Goal: Entertainment & Leisure: Consume media (video, audio)

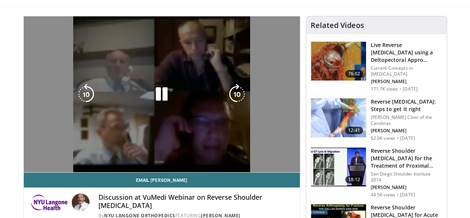
scroll to position [37, 0]
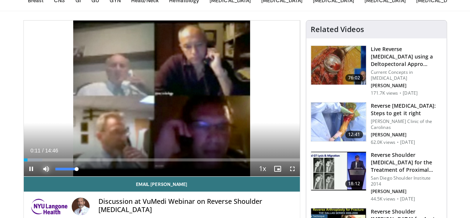
click at [39, 176] on span "Video Player" at bounding box center [46, 168] width 15 height 15
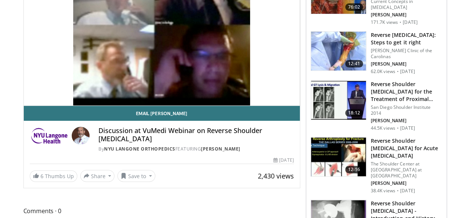
scroll to position [0, 0]
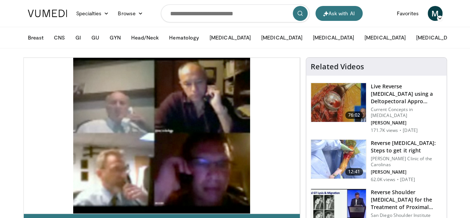
click at [443, 17] on span "M" at bounding box center [435, 13] width 15 height 15
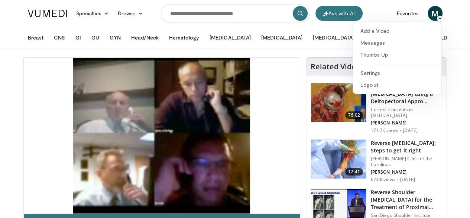
click at [443, 17] on span "M" at bounding box center [435, 13] width 15 height 15
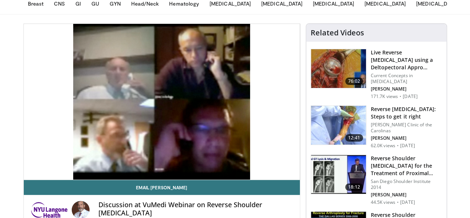
scroll to position [74, 0]
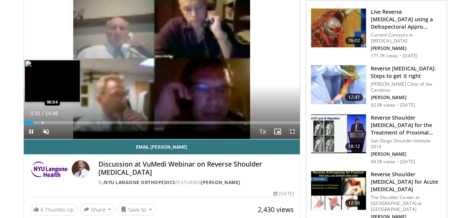
click at [24, 124] on div "Loaded : 11.25% 00:31 00:54" at bounding box center [162, 120] width 276 height 7
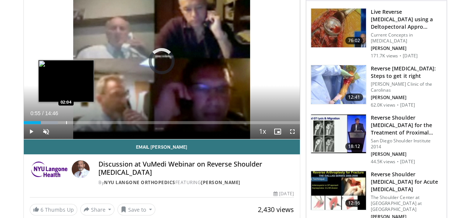
click at [66, 124] on div "Progress Bar" at bounding box center [66, 122] width 1 height 3
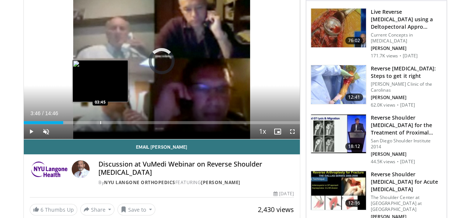
click at [100, 124] on div "Progress Bar" at bounding box center [100, 122] width 1 height 3
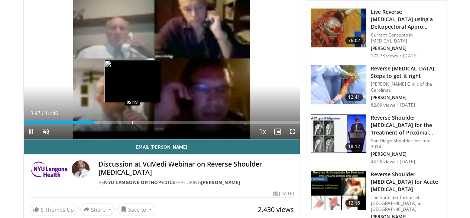
click at [132, 124] on div "Progress Bar" at bounding box center [132, 122] width 1 height 3
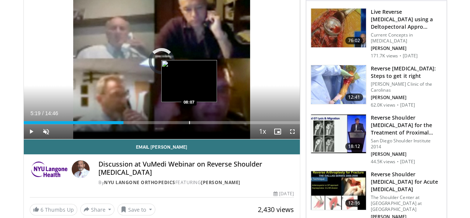
click at [189, 124] on div "Progress Bar" at bounding box center [189, 122] width 1 height 3
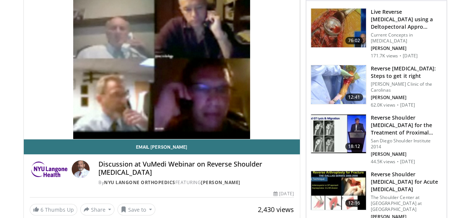
click at [216, 135] on div "10 seconds Tap to unmute" at bounding box center [162, 60] width 276 height 155
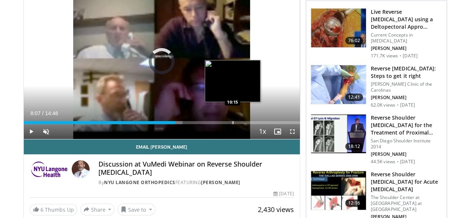
click at [233, 124] on div "Progress Bar" at bounding box center [233, 122] width 1 height 3
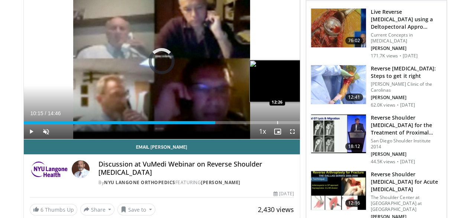
click at [277, 124] on div "Progress Bar" at bounding box center [277, 122] width 1 height 3
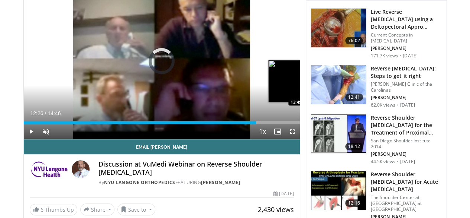
click at [287, 124] on div "Loaded : 0.00% 12:26 13:49" at bounding box center [162, 120] width 276 height 7
click at [319, 124] on div "Progress Bar" at bounding box center [319, 122] width 1 height 3
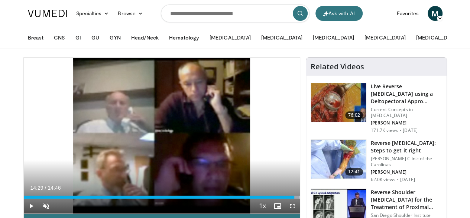
scroll to position [0, 0]
drag, startPoint x: 452, startPoint y: 4, endPoint x: 454, endPoint y: 9, distance: 5.1
click at [447, 9] on div "M Merck Test Add a Video Messages Thumbs Up Settings Logout" at bounding box center [435, 13] width 24 height 21
click at [443, 9] on span "M" at bounding box center [435, 13] width 15 height 15
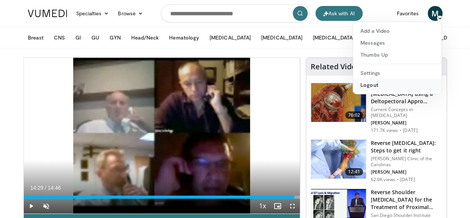
click at [397, 86] on link "Logout" at bounding box center [397, 85] width 88 height 12
